Goal: Share content: Distribute website content to other platforms or users

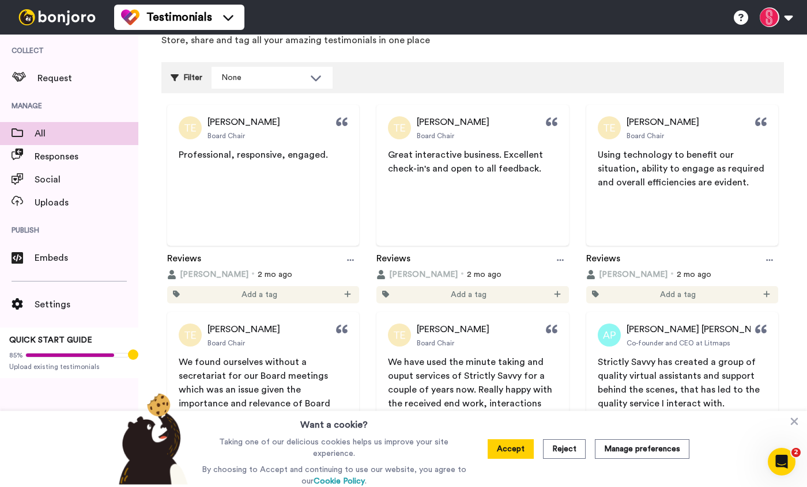
scroll to position [65, 0]
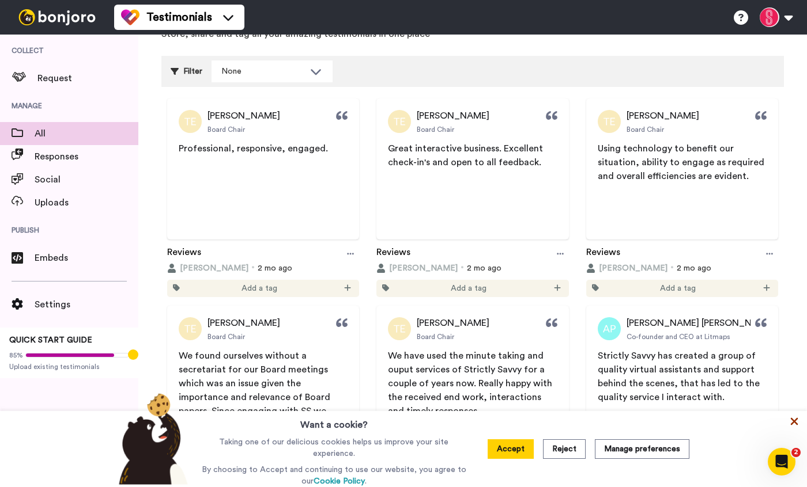
click at [788, 423] on icon at bounding box center [794, 422] width 12 height 12
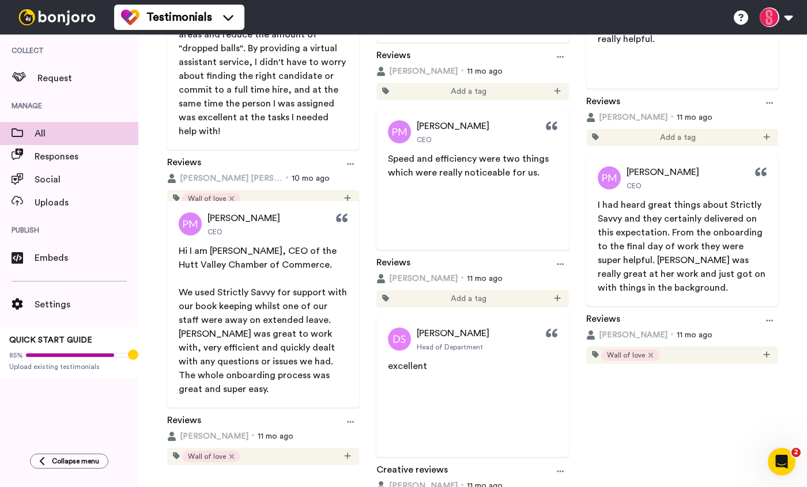
scroll to position [1149, 0]
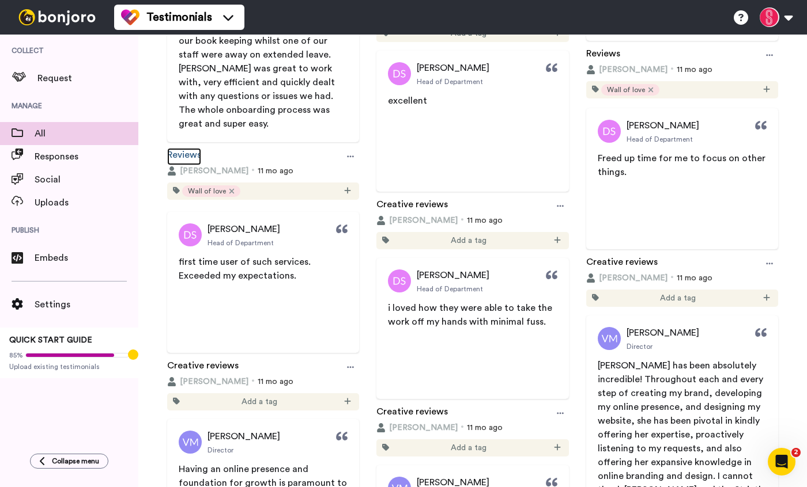
click at [183, 156] on link "Reviews" at bounding box center [184, 156] width 34 height 17
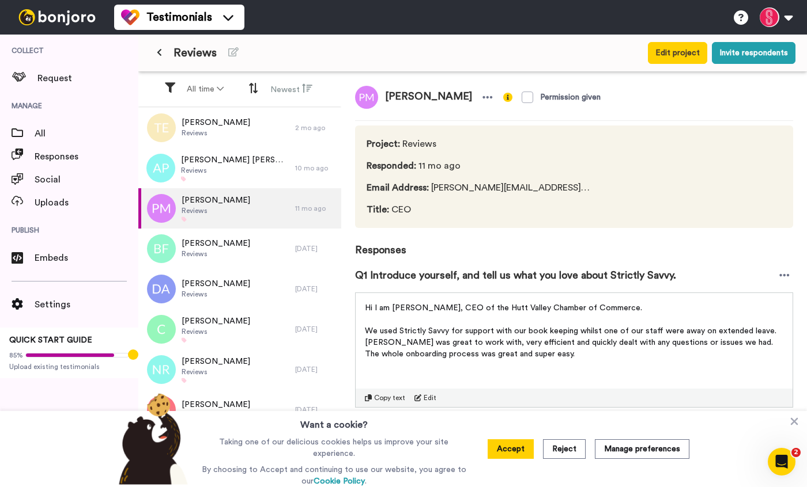
click at [419, 143] on span "Project : Reviews" at bounding box center [477, 144] width 223 height 14
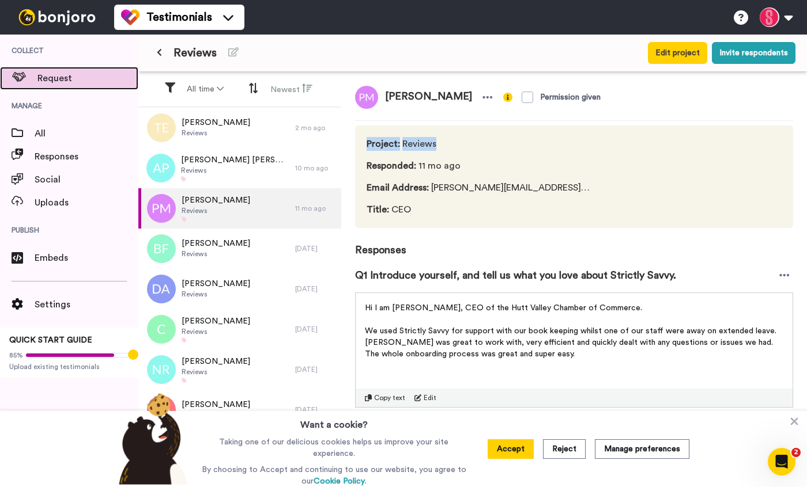
click at [62, 81] on span "Request" at bounding box center [87, 78] width 101 height 14
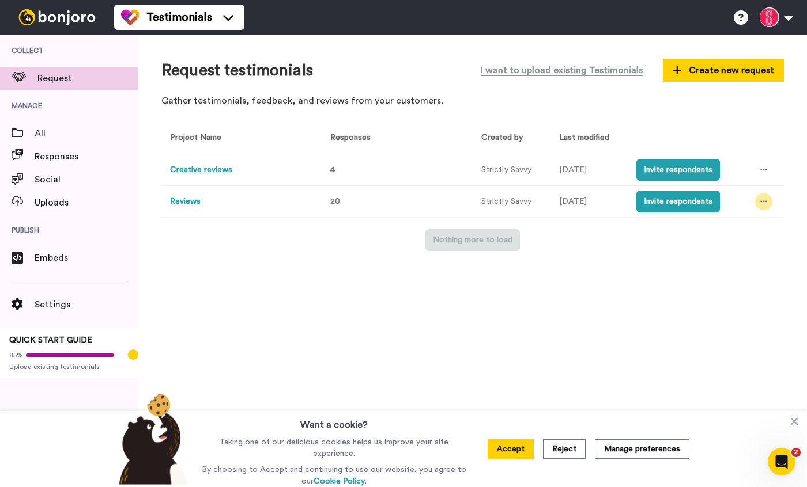
click at [765, 204] on icon at bounding box center [763, 202] width 7 height 8
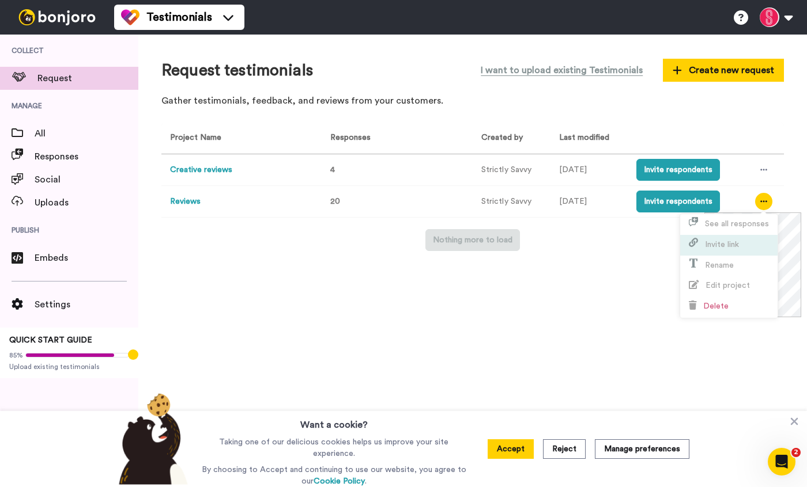
click at [735, 241] on span "Invite link" at bounding box center [722, 245] width 34 height 8
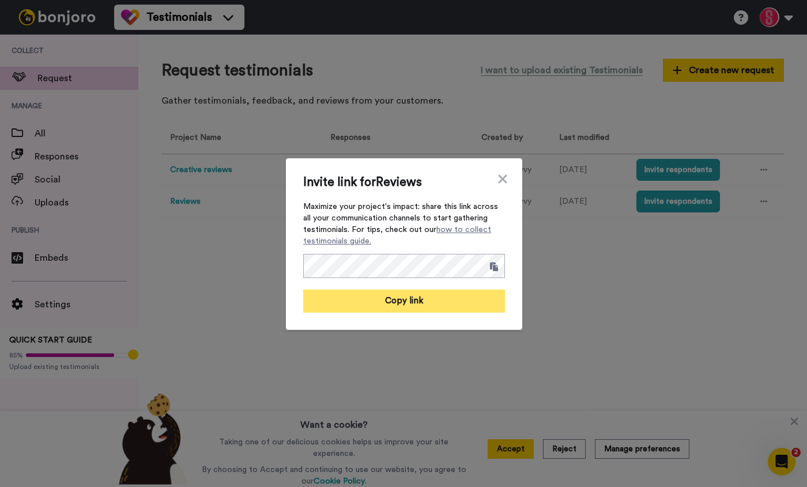
drag, startPoint x: 452, startPoint y: 300, endPoint x: 436, endPoint y: 297, distance: 15.9
click at [452, 300] on button "Copy link" at bounding box center [404, 301] width 202 height 23
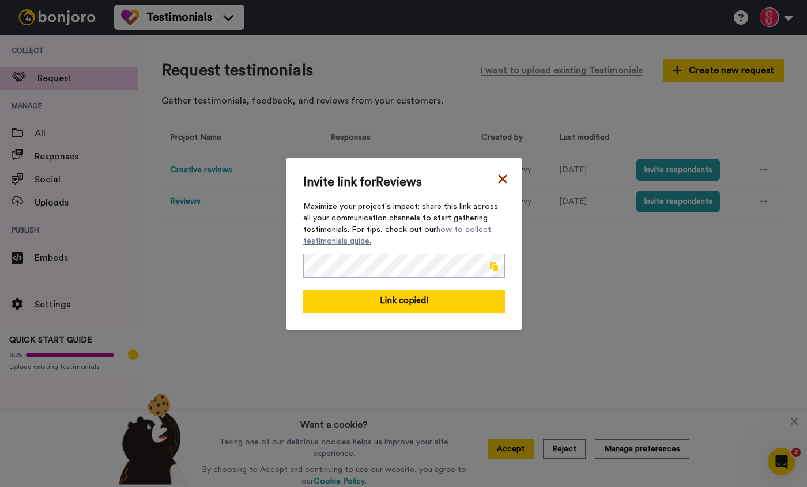
click at [499, 184] on icon at bounding box center [503, 179] width 12 height 14
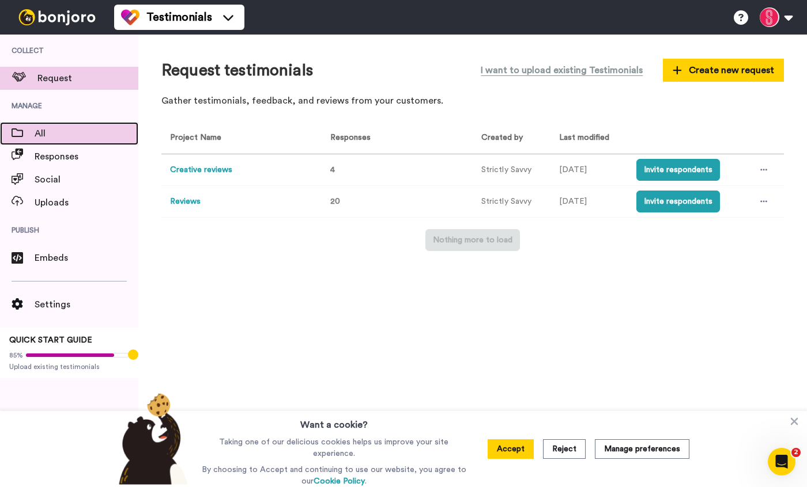
click at [47, 129] on span "All" at bounding box center [87, 134] width 104 height 14
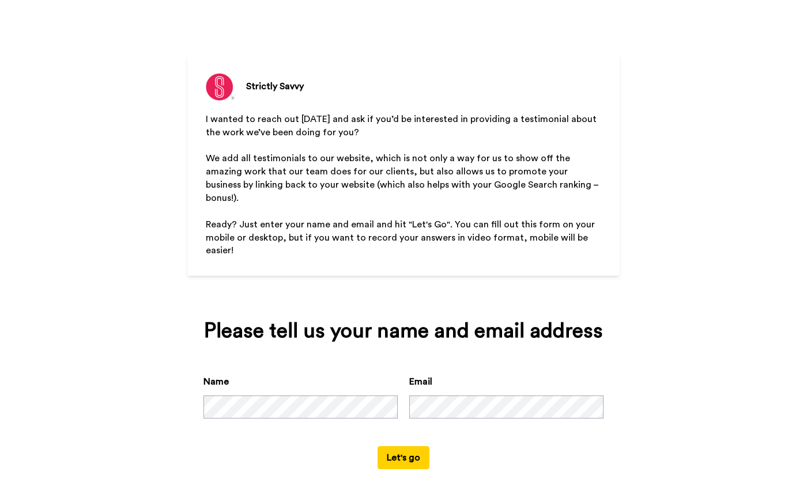
scroll to position [51, 0]
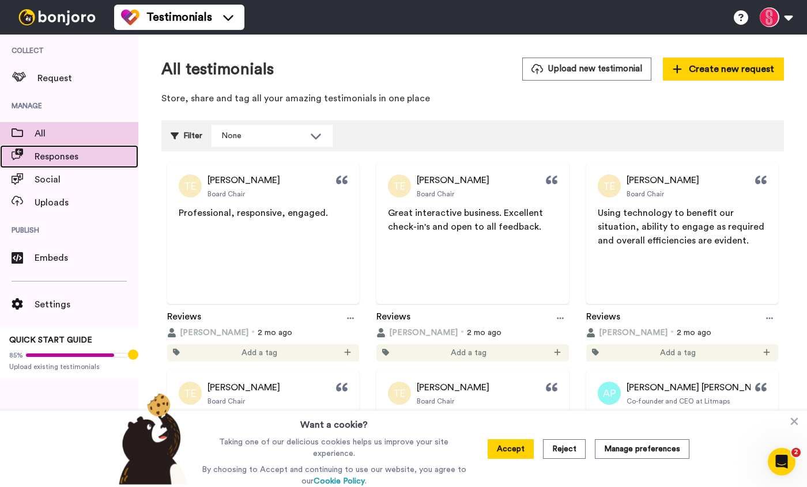
click at [44, 156] on span "Responses" at bounding box center [87, 157] width 104 height 14
